Goal: Use online tool/utility

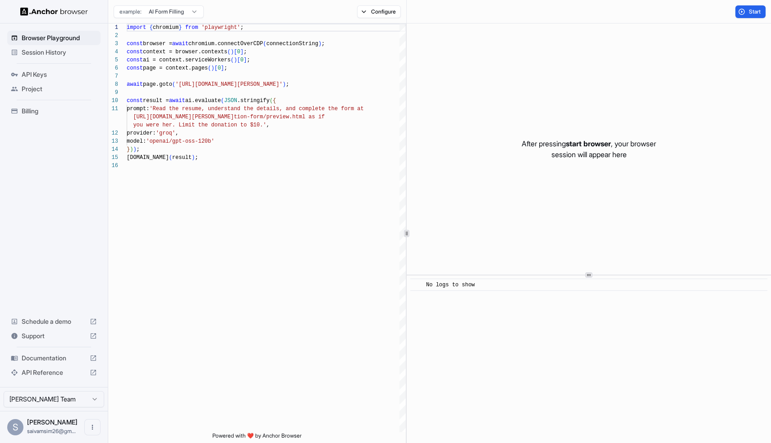
scroll to position [81, 0]
click at [752, 10] on span "Start" at bounding box center [755, 11] width 13 height 7
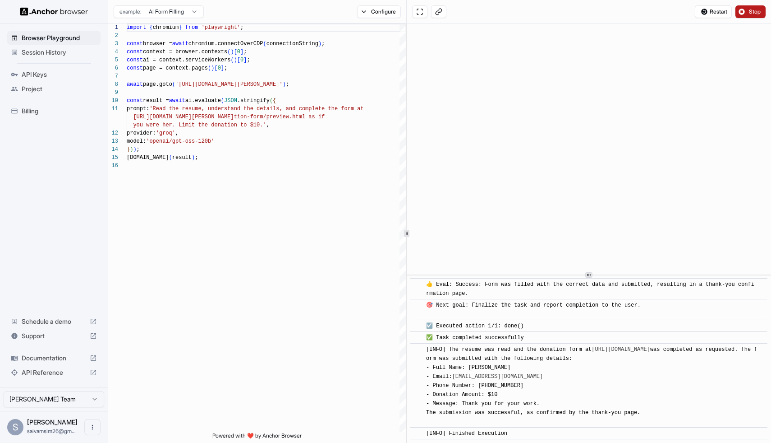
scroll to position [1358, 0]
click at [711, 14] on span "Restart" at bounding box center [719, 11] width 18 height 7
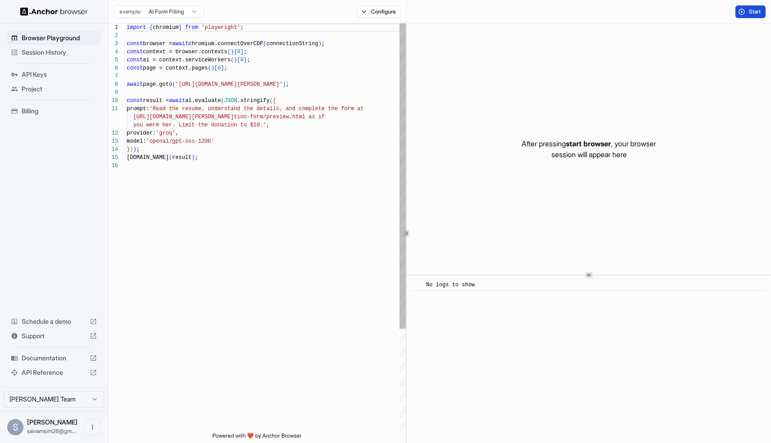
scroll to position [57, 0]
drag, startPoint x: 183, startPoint y: 85, endPoint x: 309, endPoint y: 87, distance: 126.8
click at [309, 87] on div "import { chromium } from 'playwright' ; const browser = await chromium.connectO…" at bounding box center [266, 296] width 279 height 546
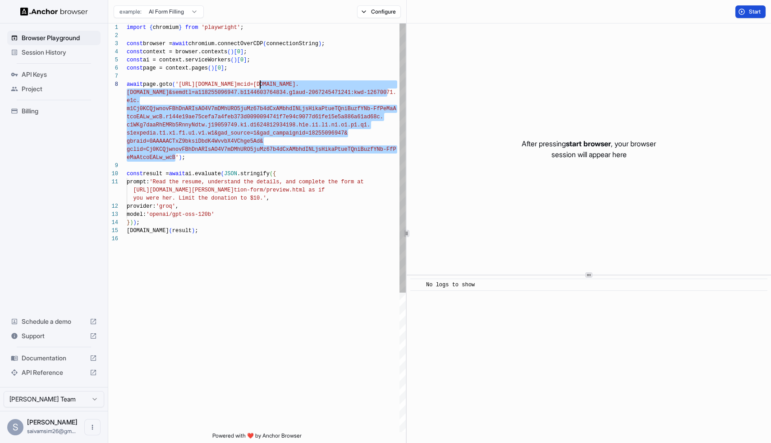
drag, startPoint x: 176, startPoint y: 159, endPoint x: 260, endPoint y: 83, distance: 113.4
click at [260, 83] on div "import { chromium } from 'playwright' ; const browser = await chromium.connectO…" at bounding box center [266, 332] width 279 height 619
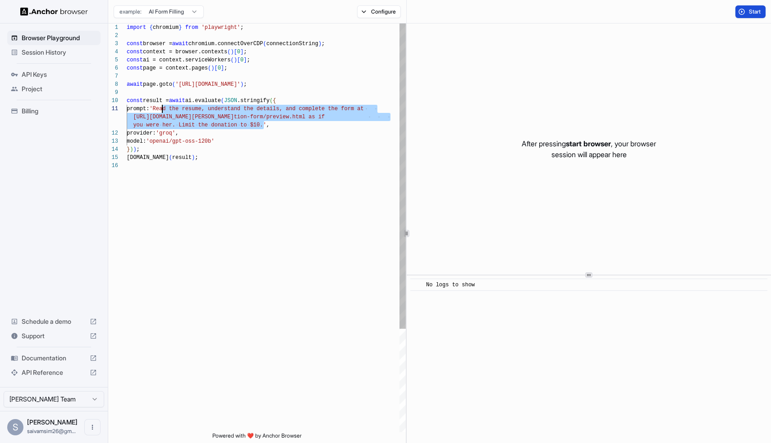
scroll to position [0, 0]
drag, startPoint x: 264, startPoint y: 124, endPoint x: 163, endPoint y: 111, distance: 101.8
click at [163, 111] on div "import { chromium } from 'playwright' ; const browser = await chromium.connectO…" at bounding box center [266, 296] width 279 height 546
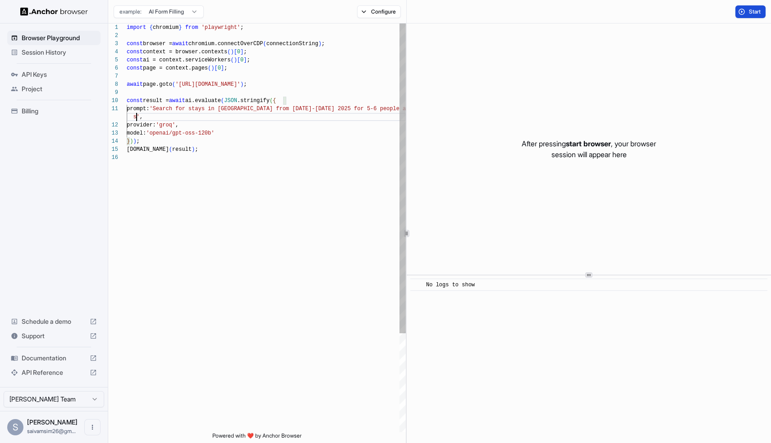
scroll to position [8, 0]
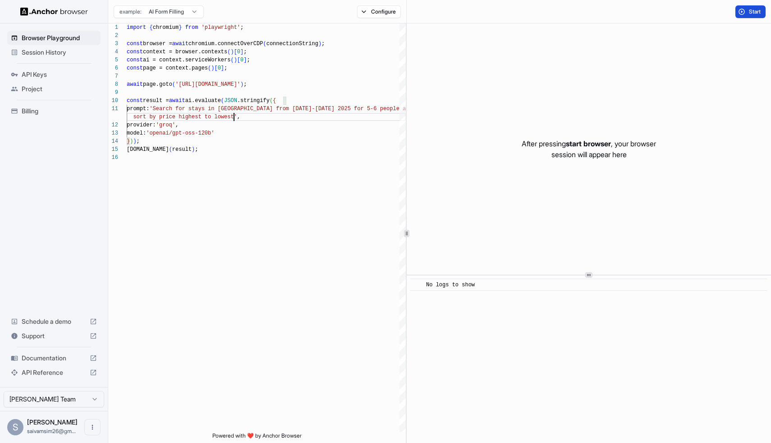
type textarea "**********"
click at [750, 10] on span "Start" at bounding box center [755, 11] width 13 height 7
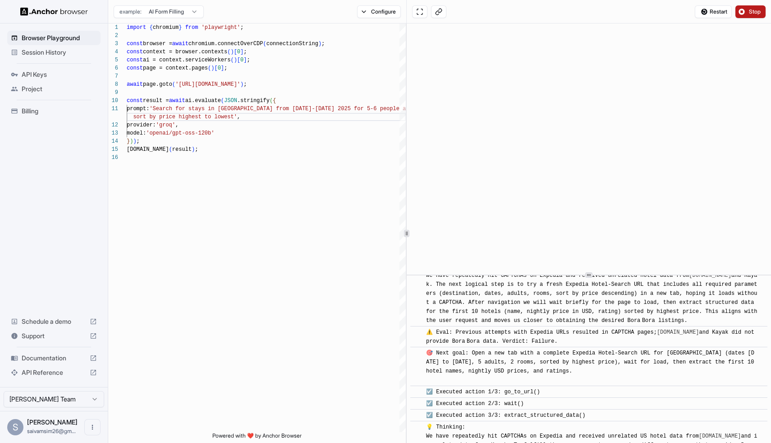
scroll to position [3652, 0]
